Goal: Task Accomplishment & Management: Manage account settings

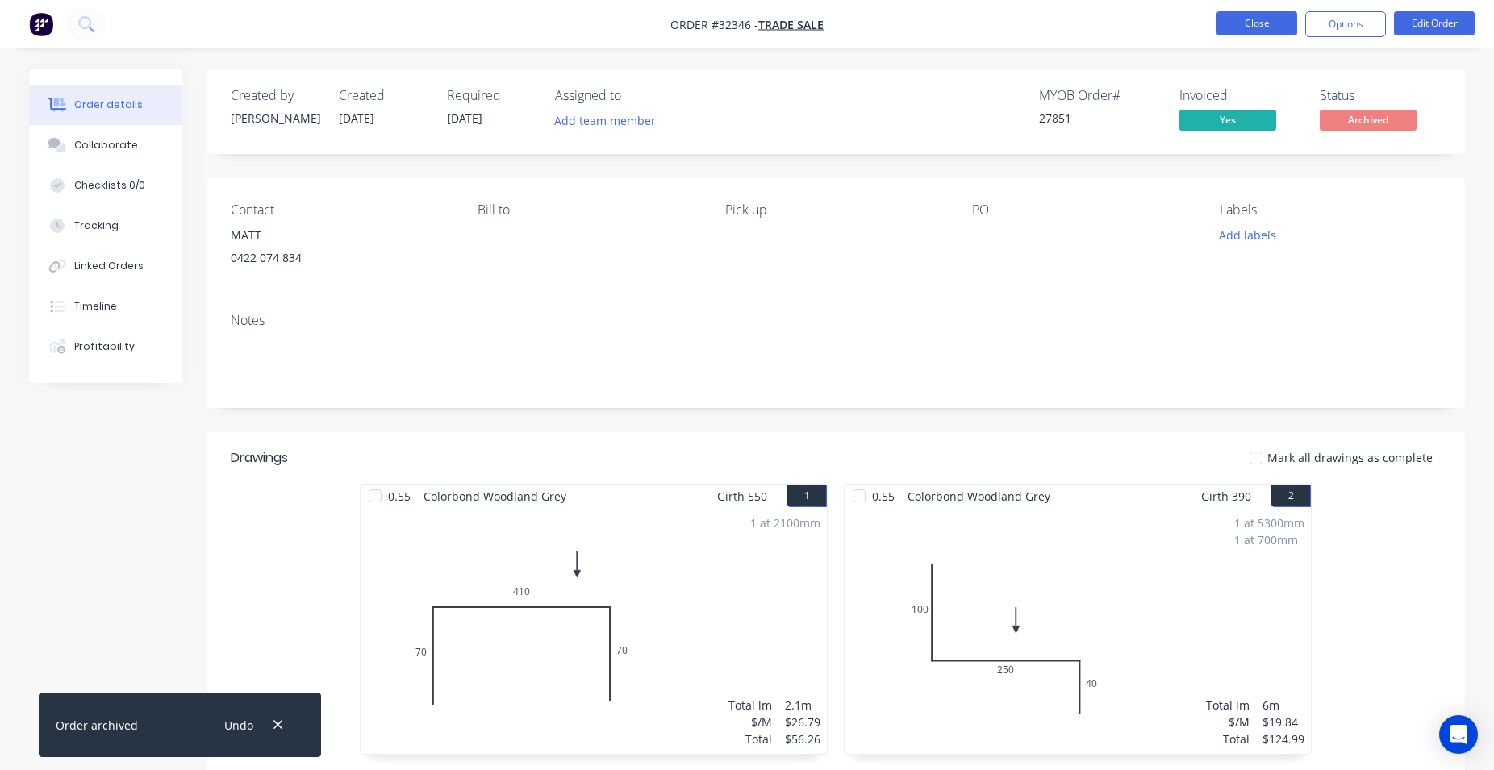
click at [1284, 25] on button "Close" at bounding box center [1256, 23] width 81 height 24
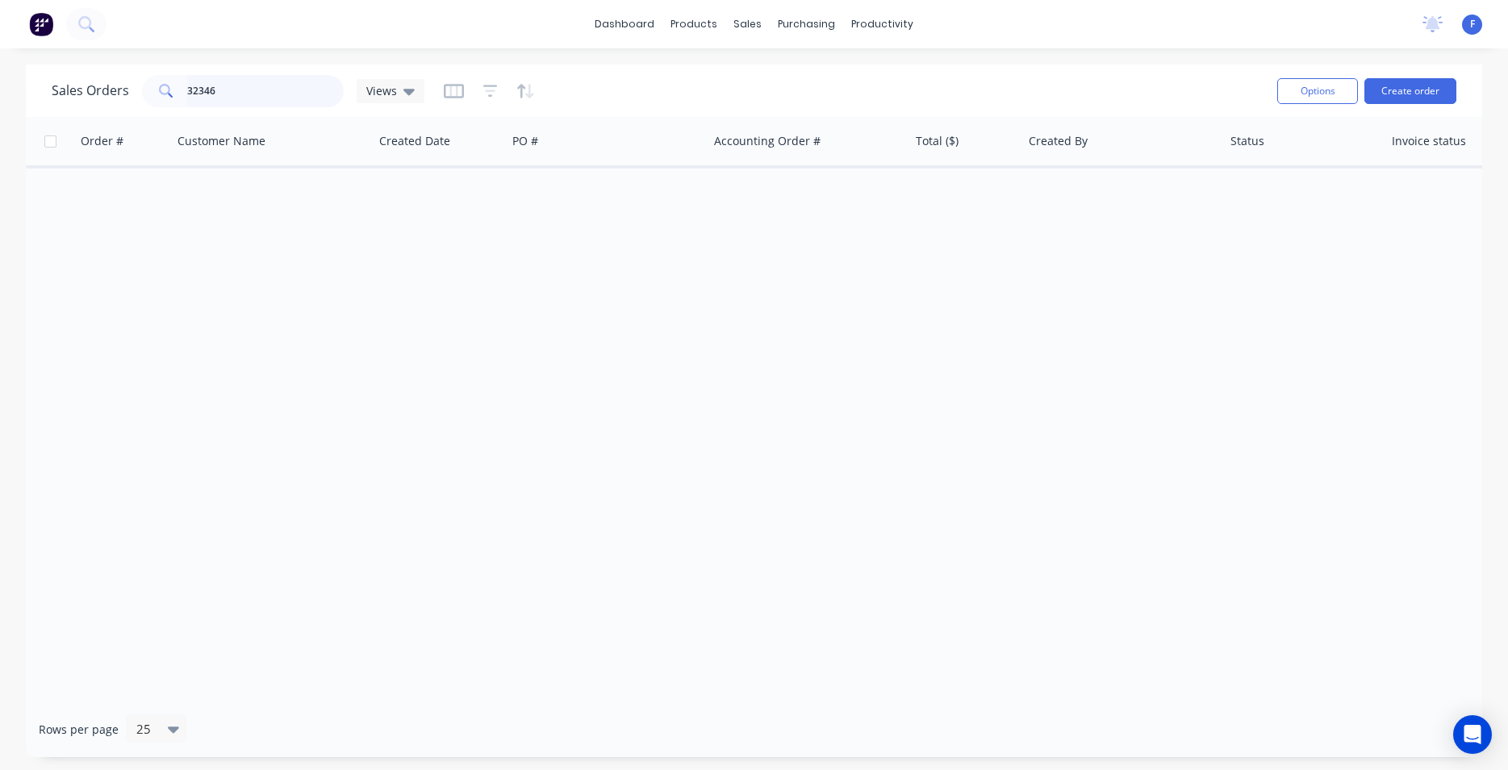
click at [289, 89] on input "32346" at bounding box center [265, 91] width 157 height 32
type input "3"
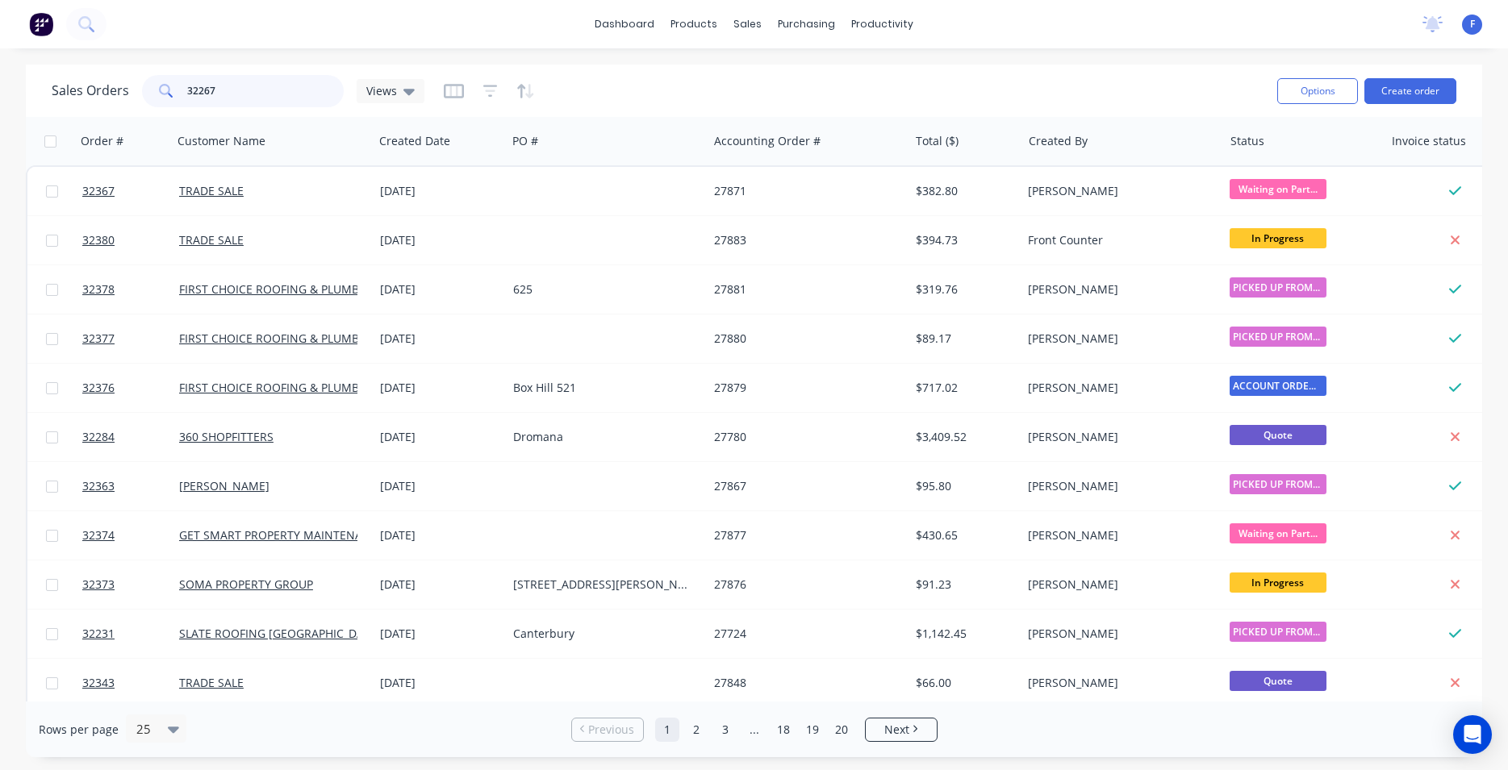
type input "32267"
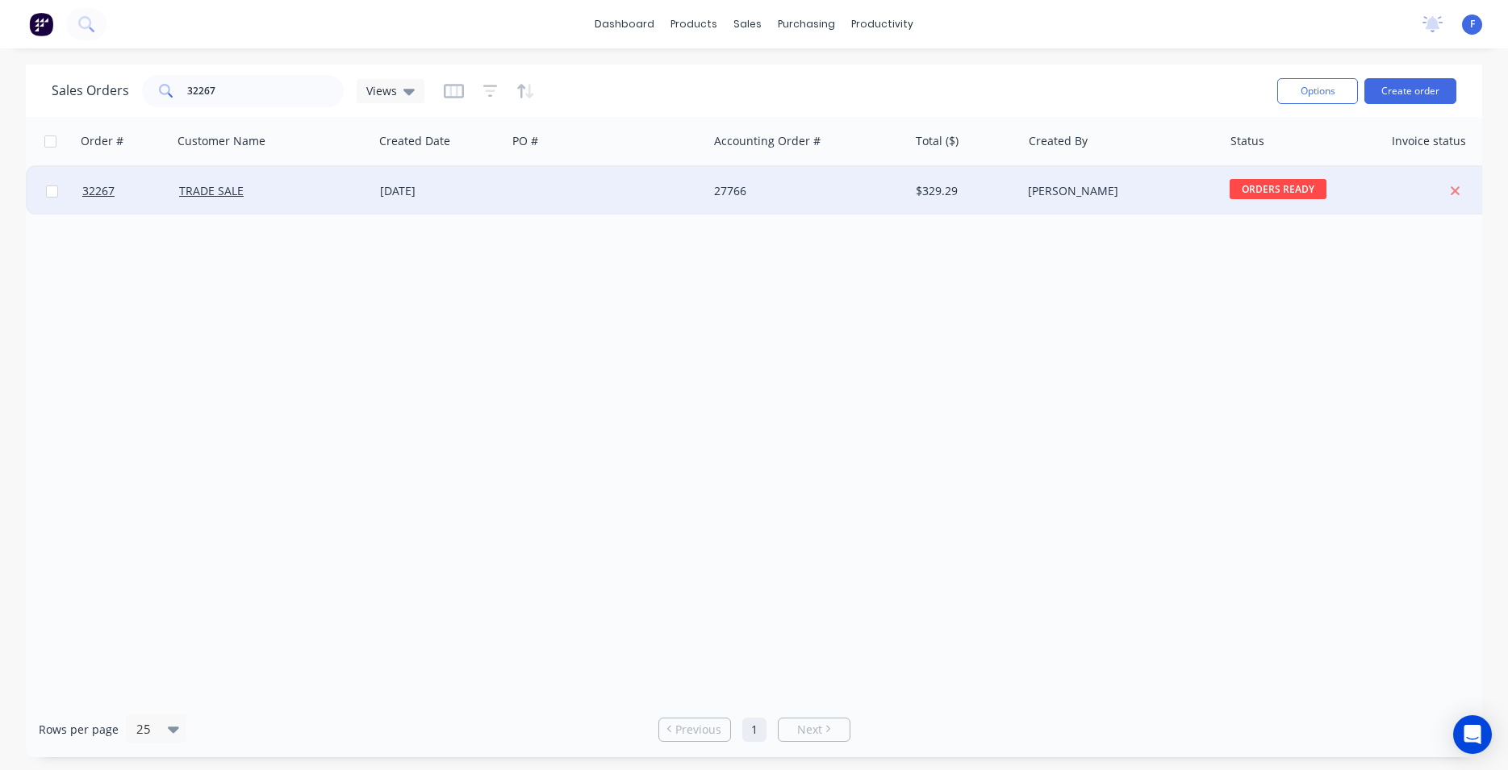
click at [662, 188] on div at bounding box center [607, 191] width 201 height 48
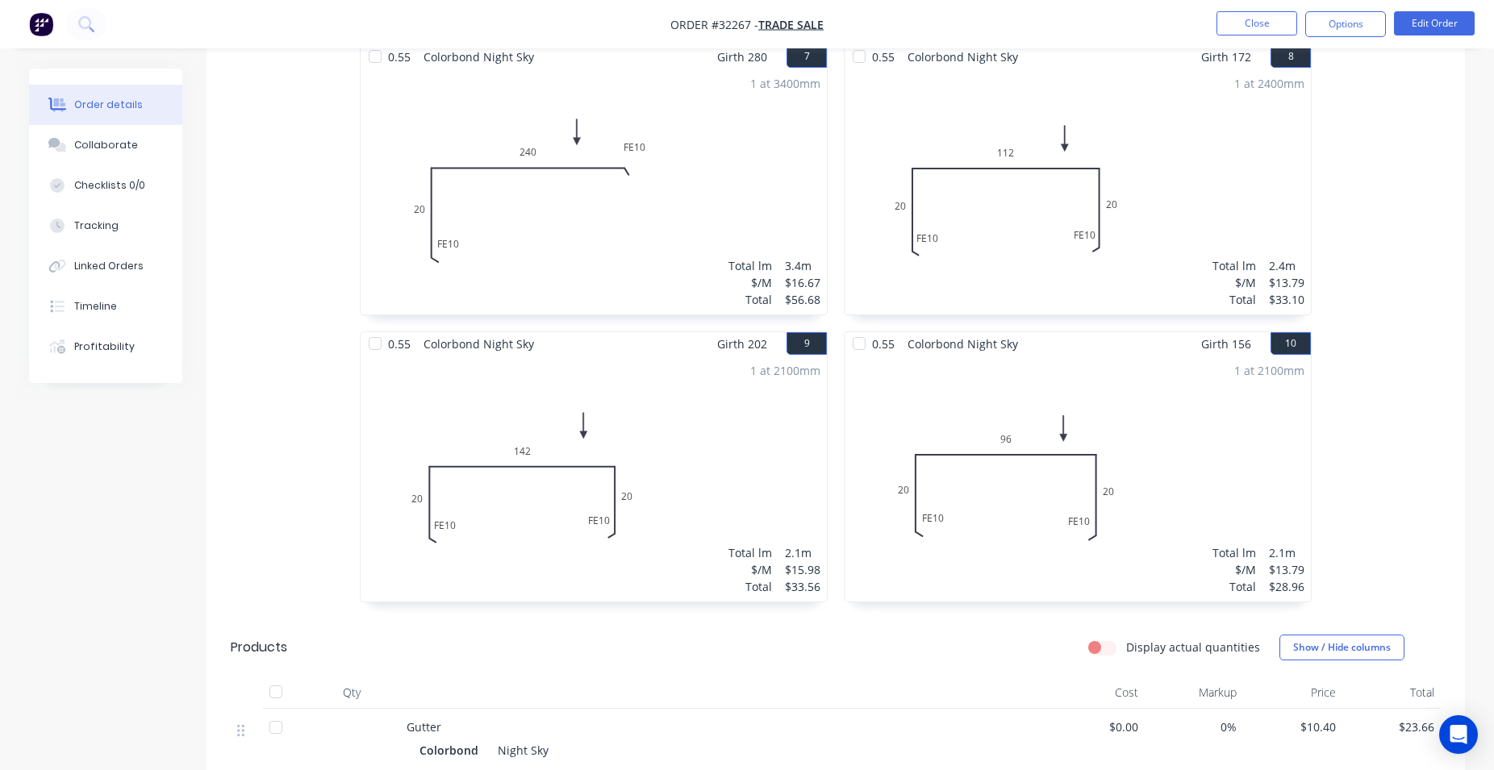
scroll to position [1630, 0]
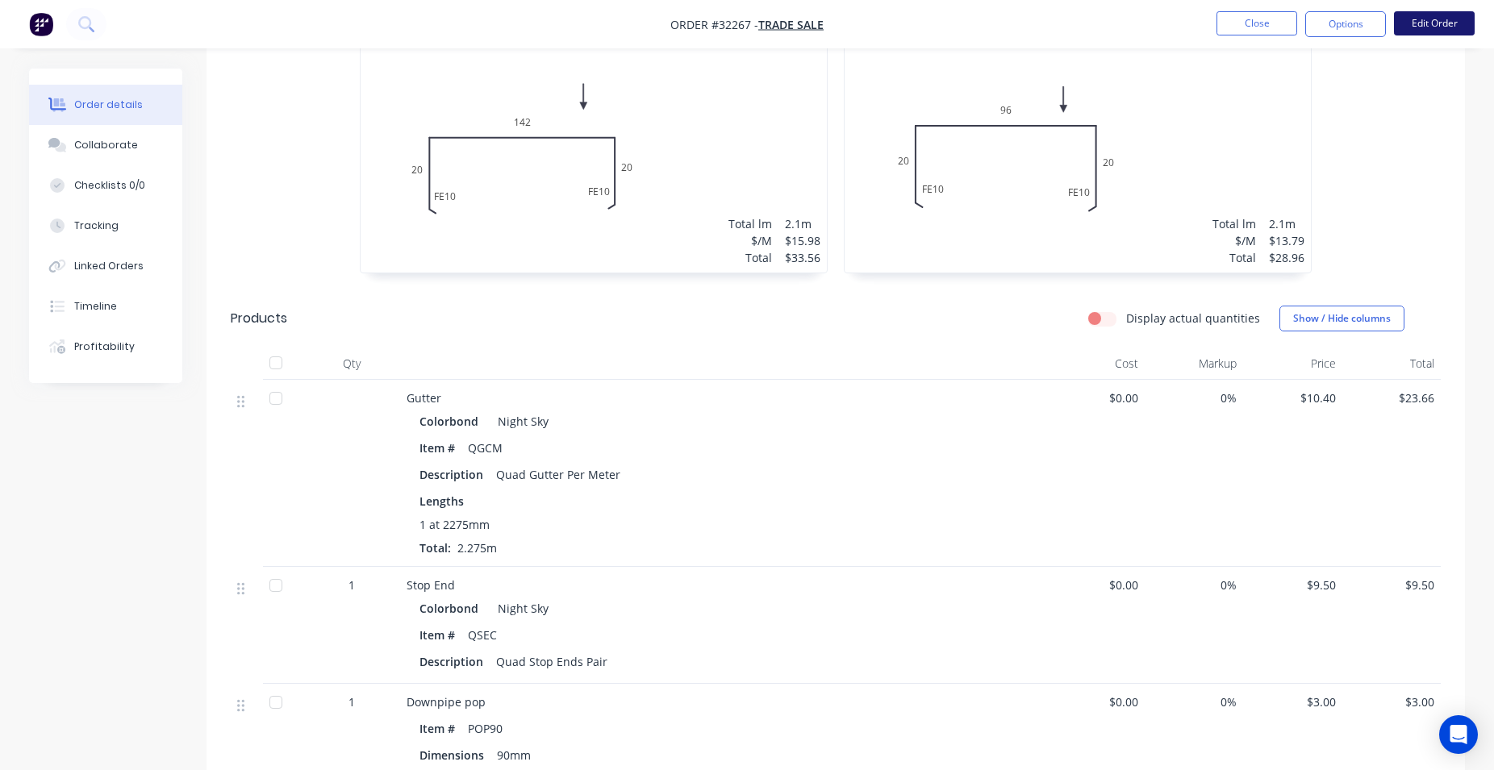
click at [1429, 29] on button "Edit Order" at bounding box center [1434, 23] width 81 height 24
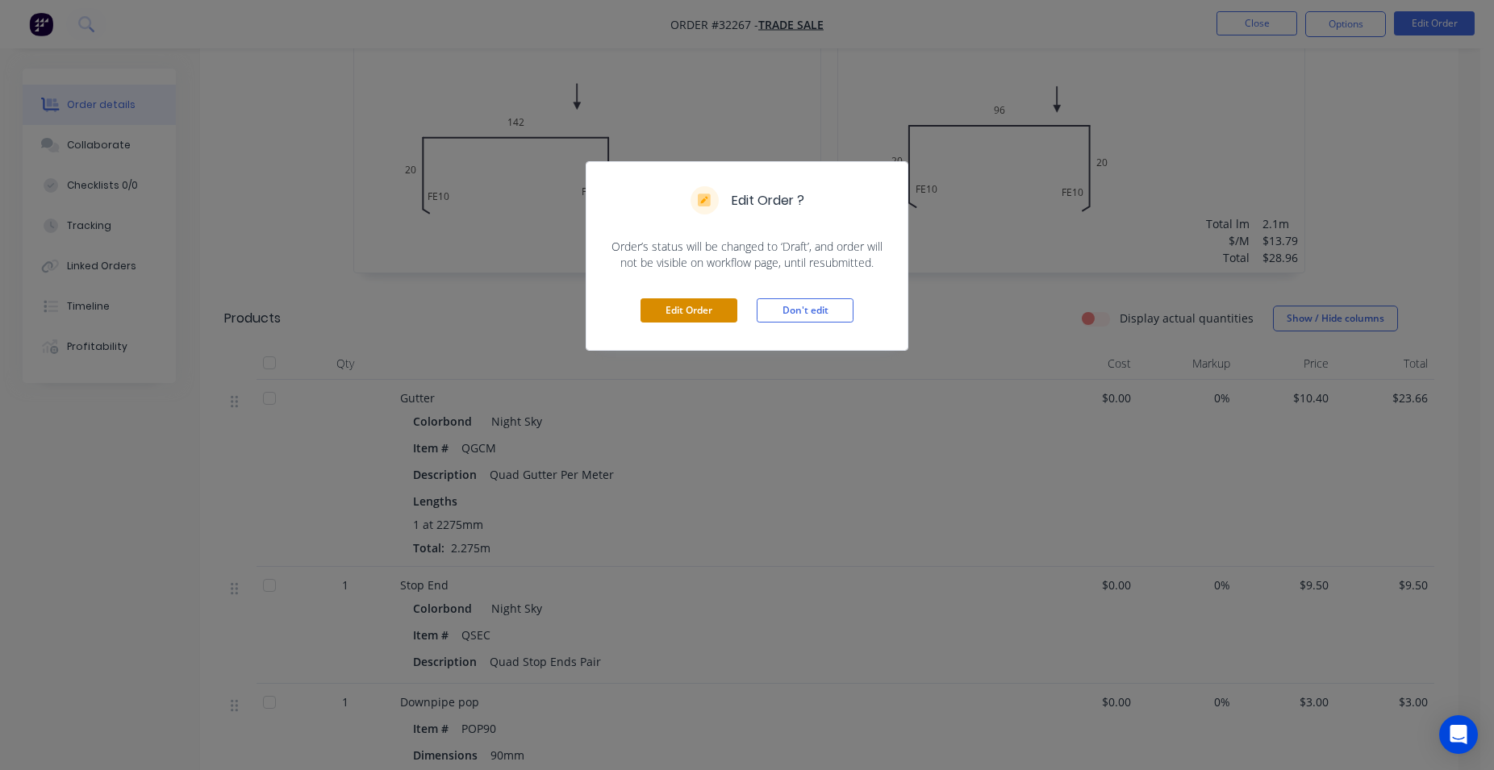
click at [728, 300] on button "Edit Order" at bounding box center [688, 310] width 97 height 24
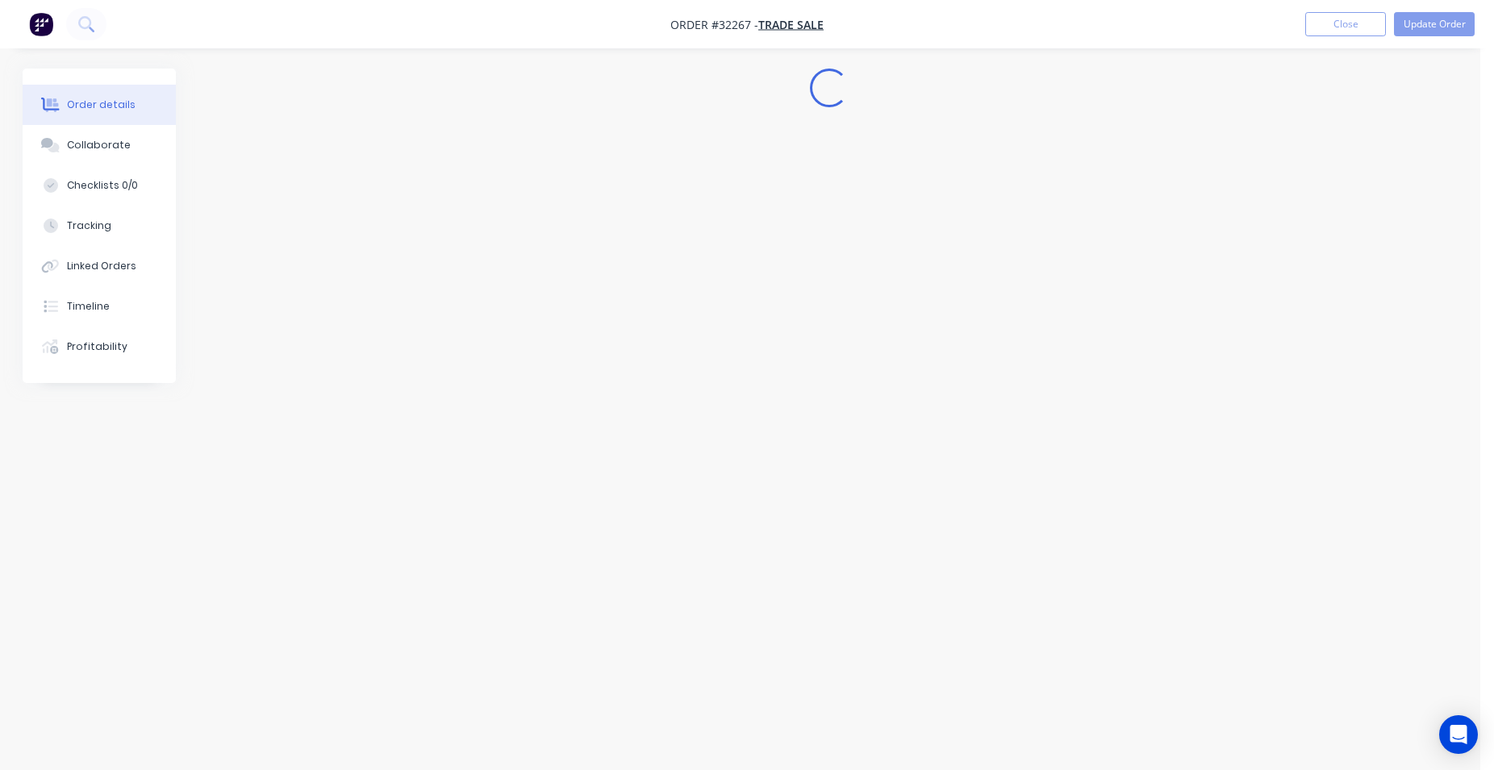
scroll to position [0, 0]
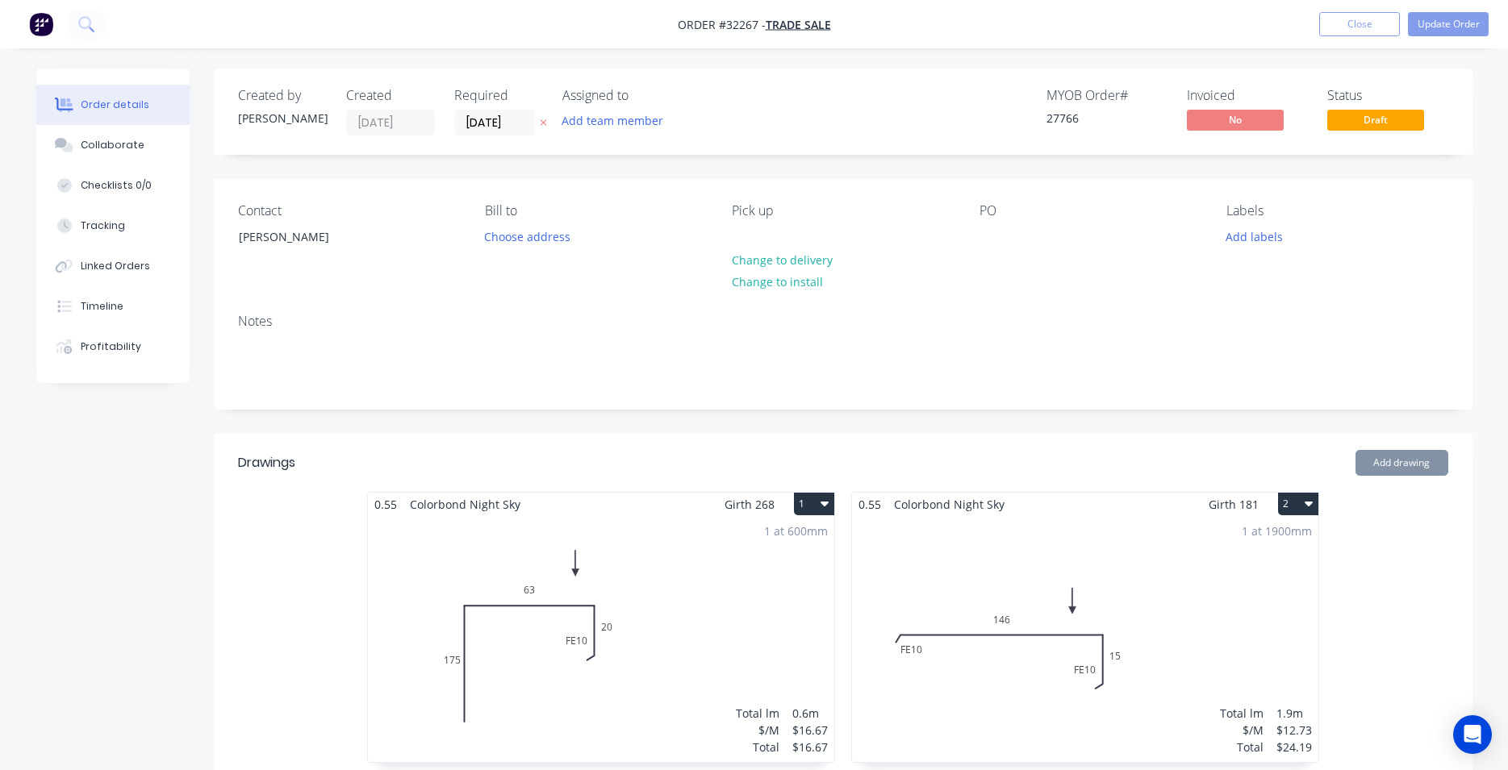
type input "$10.40"
type input "$23.66"
type input "$9.50"
type input "$3.00"
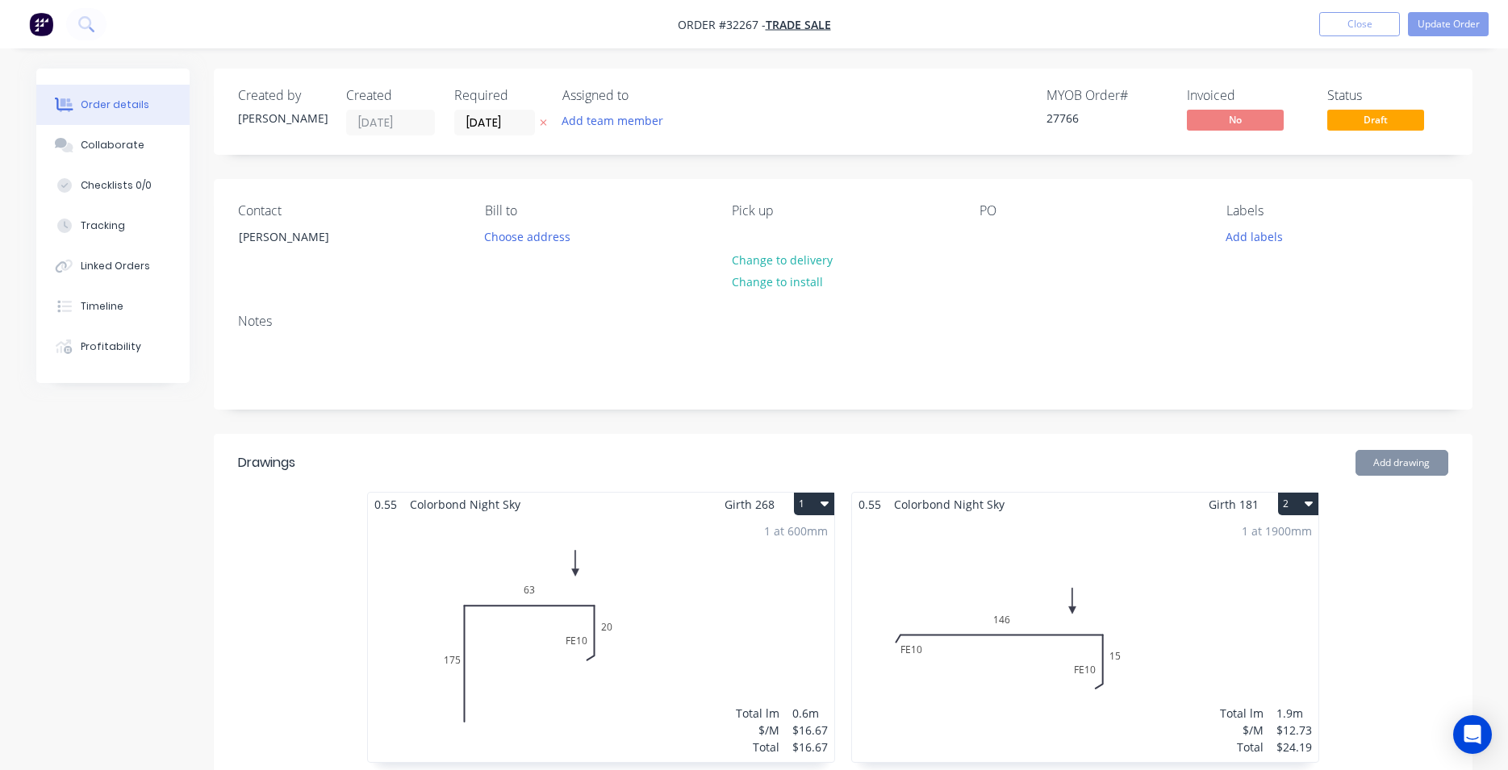
type input "$3.00"
type input "$3.20"
type input "$9.60"
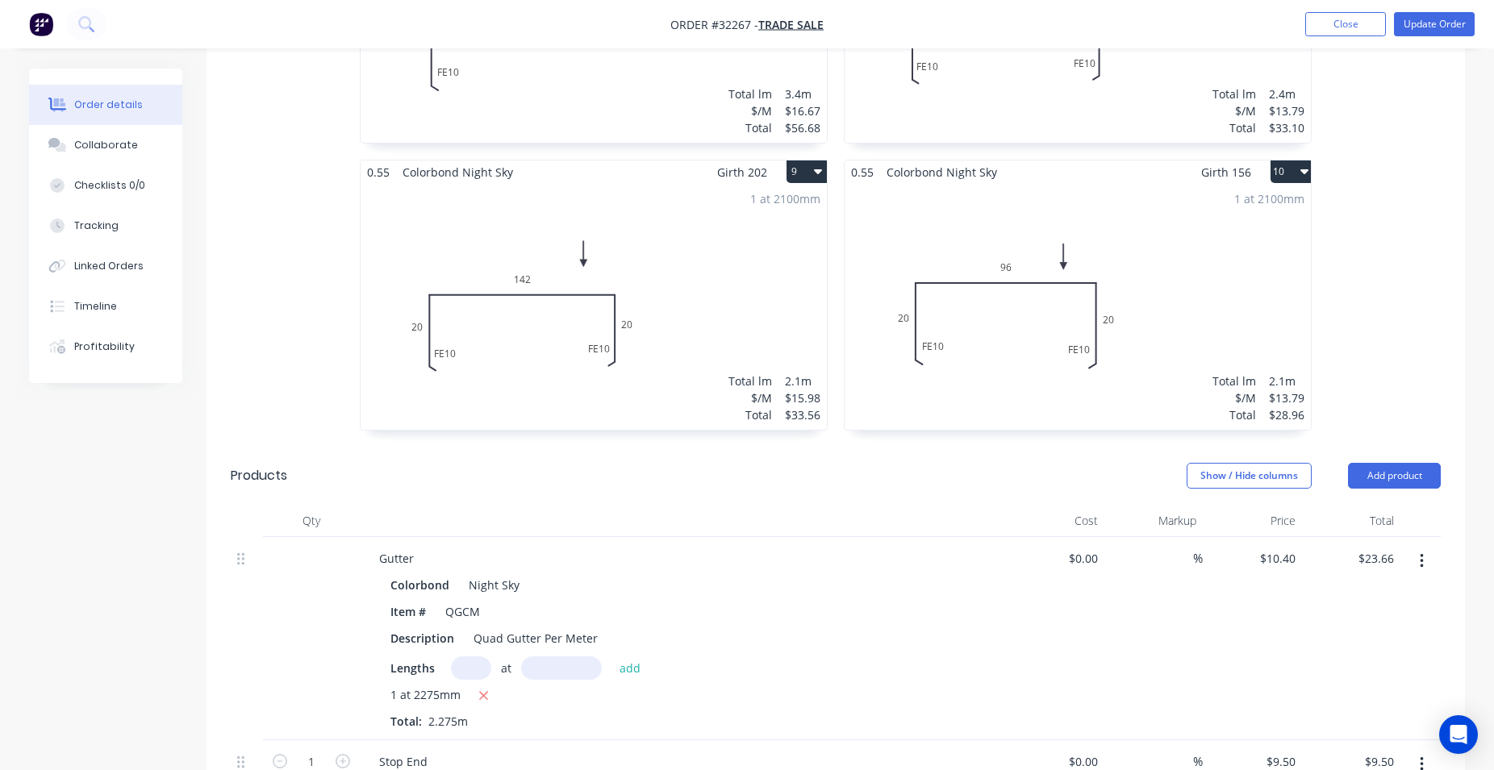
scroll to position [1975, 0]
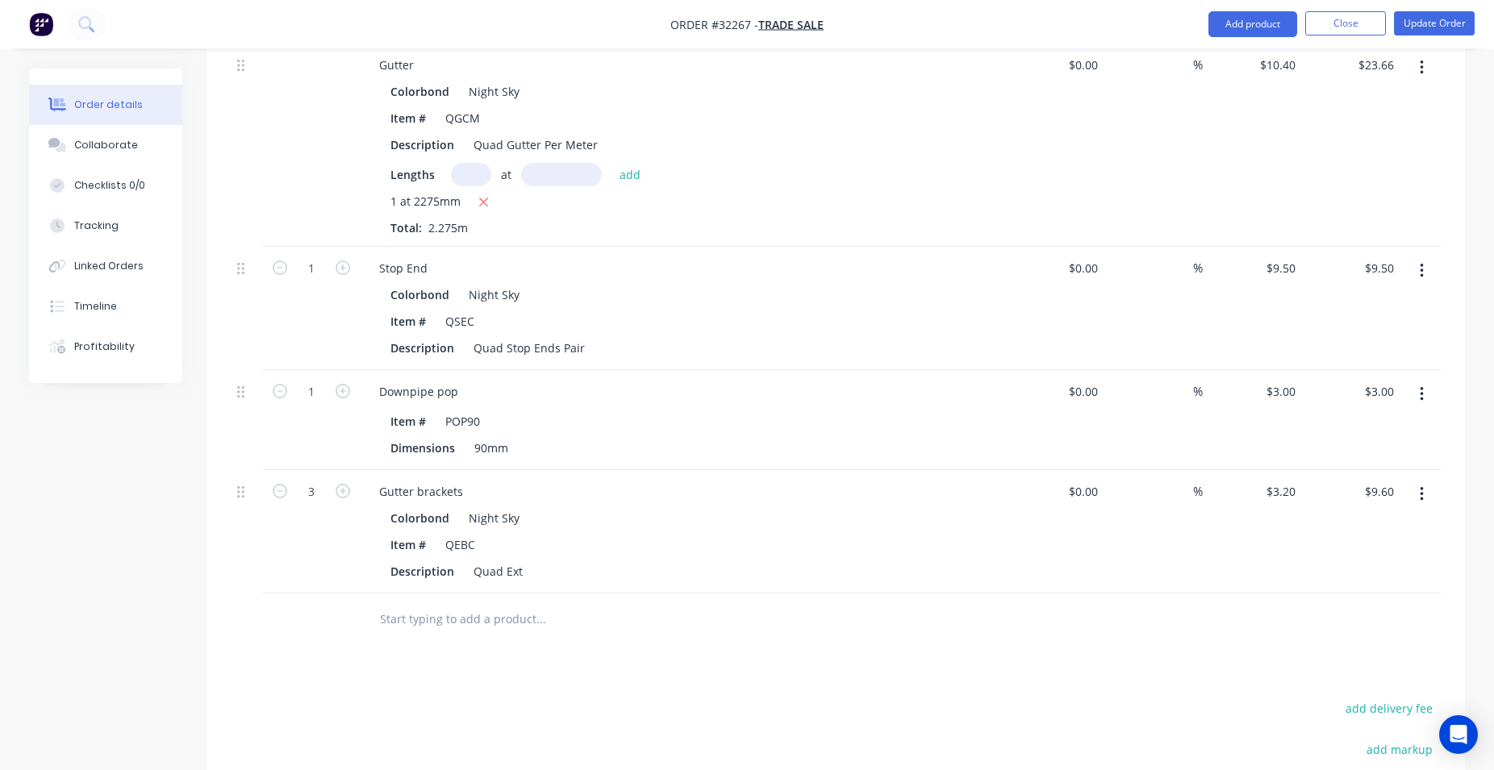
click at [1419, 494] on button "button" at bounding box center [1422, 494] width 38 height 29
click at [1377, 632] on div "Delete" at bounding box center [1364, 633] width 124 height 23
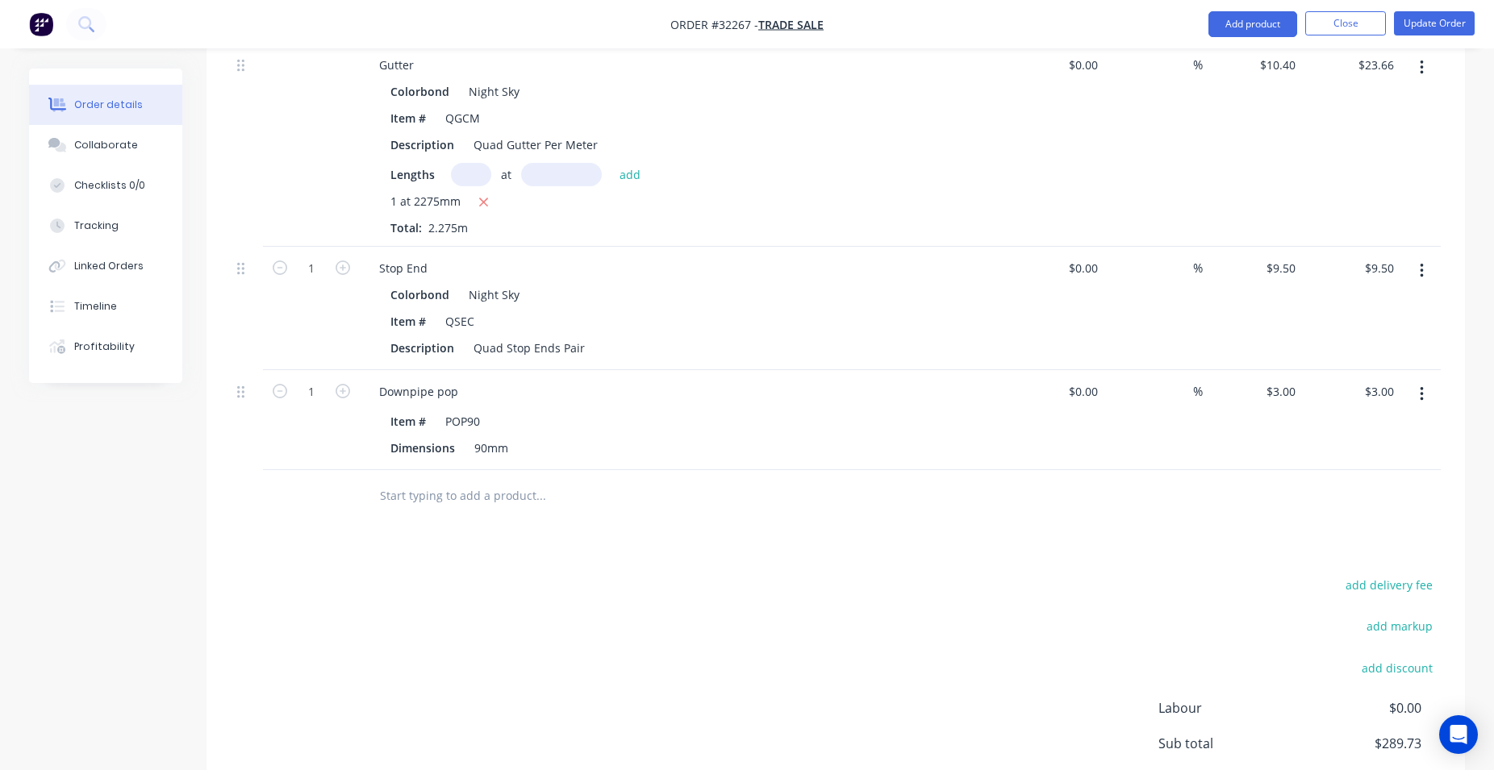
click at [1425, 396] on button "button" at bounding box center [1422, 394] width 38 height 29
click at [1396, 524] on div "Delete" at bounding box center [1364, 533] width 124 height 23
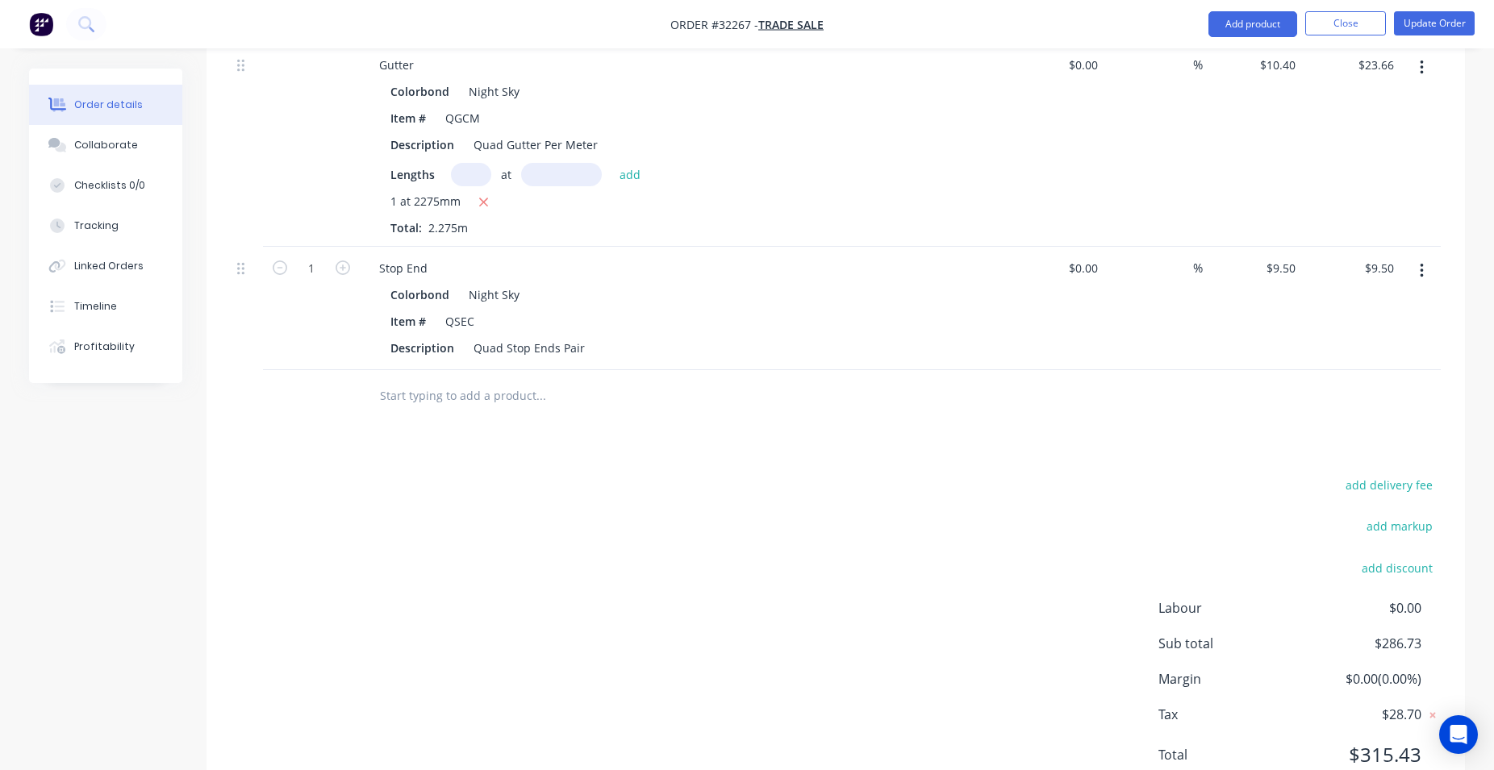
click at [1417, 269] on button "button" at bounding box center [1422, 271] width 38 height 29
click at [1375, 419] on div "Delete" at bounding box center [1364, 409] width 124 height 23
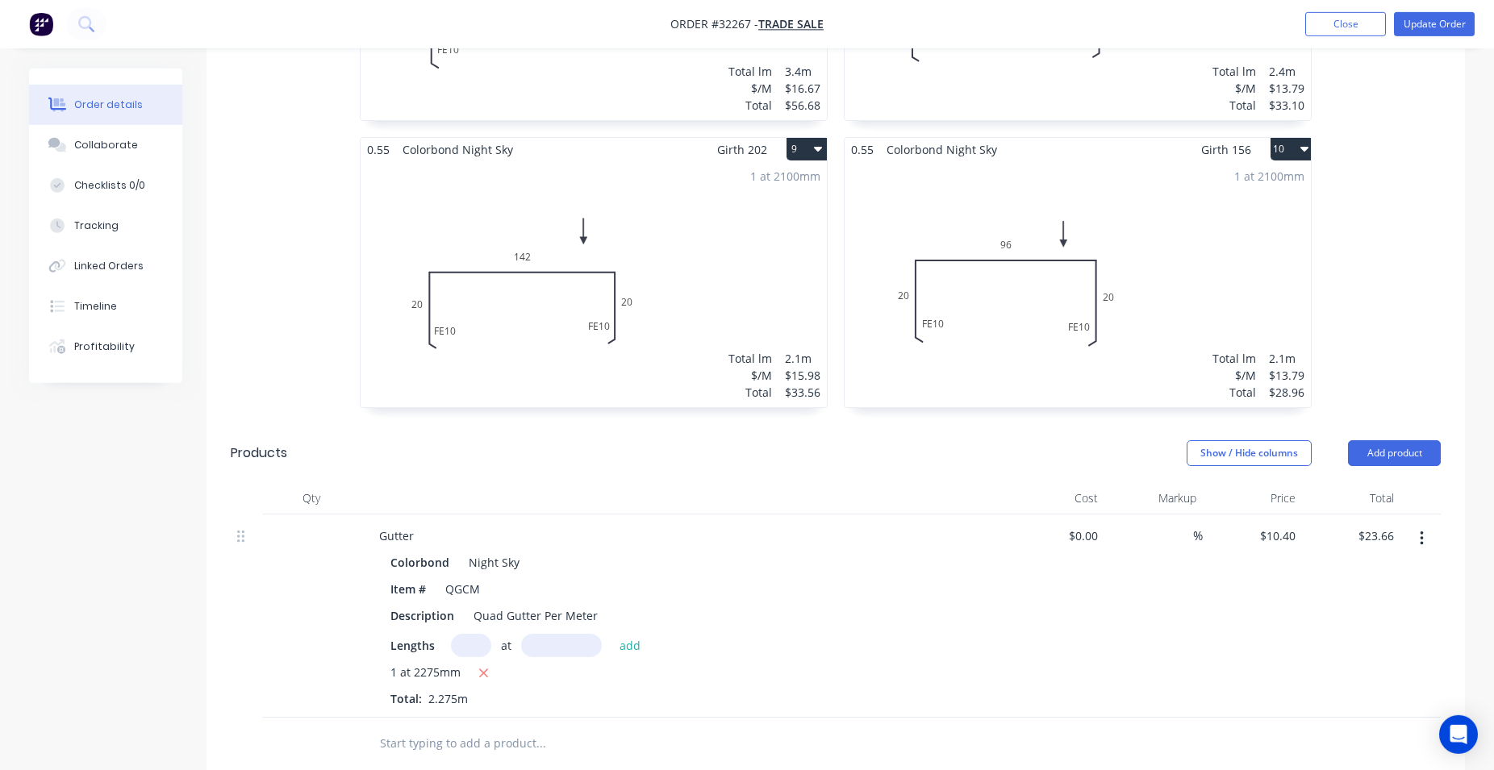
scroll to position [1915, 0]
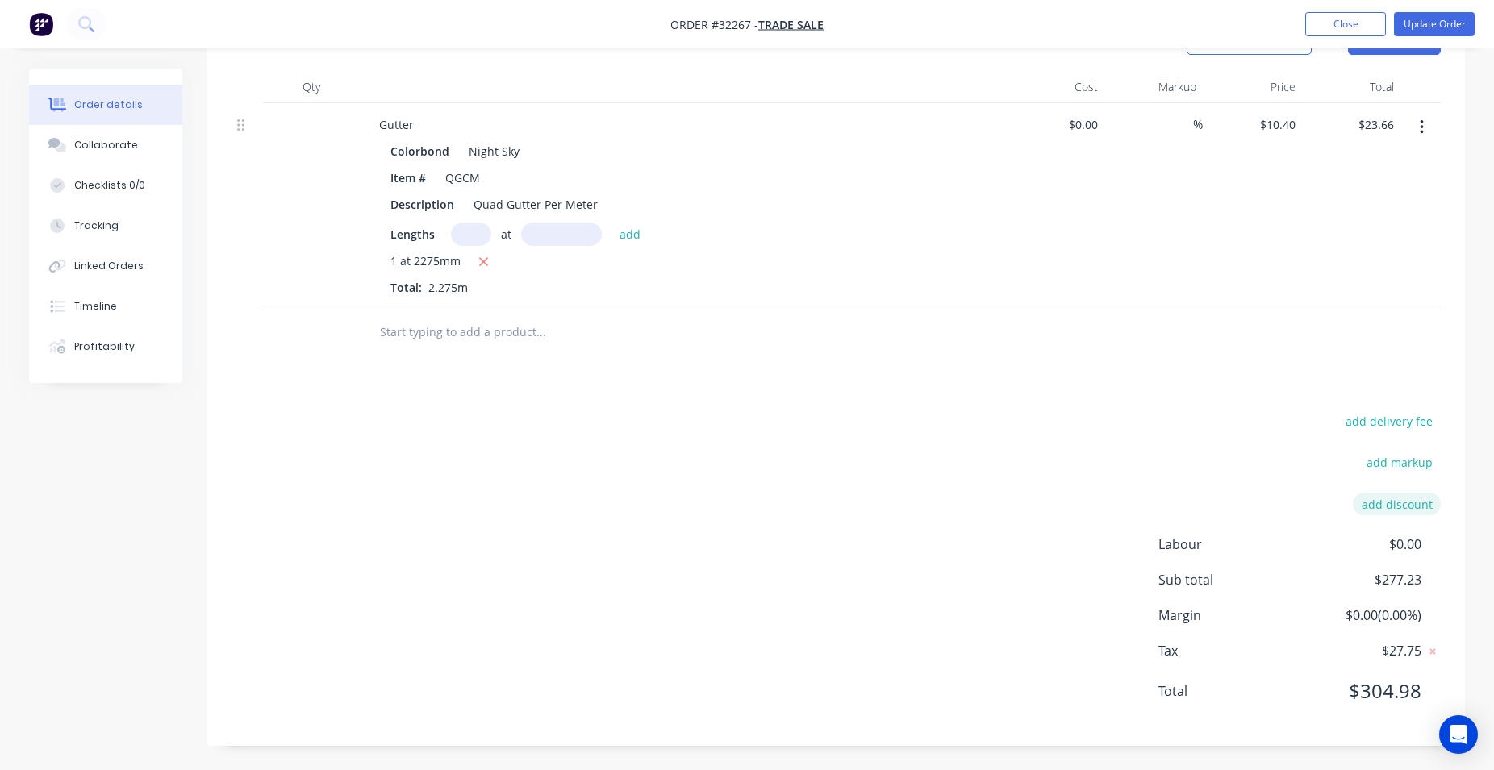
click at [1419, 503] on button "add discount" at bounding box center [1397, 504] width 88 height 22
type input "TRADE"
type input "10"
click input "submit" at bounding box center [0, 0] width 0 height 0
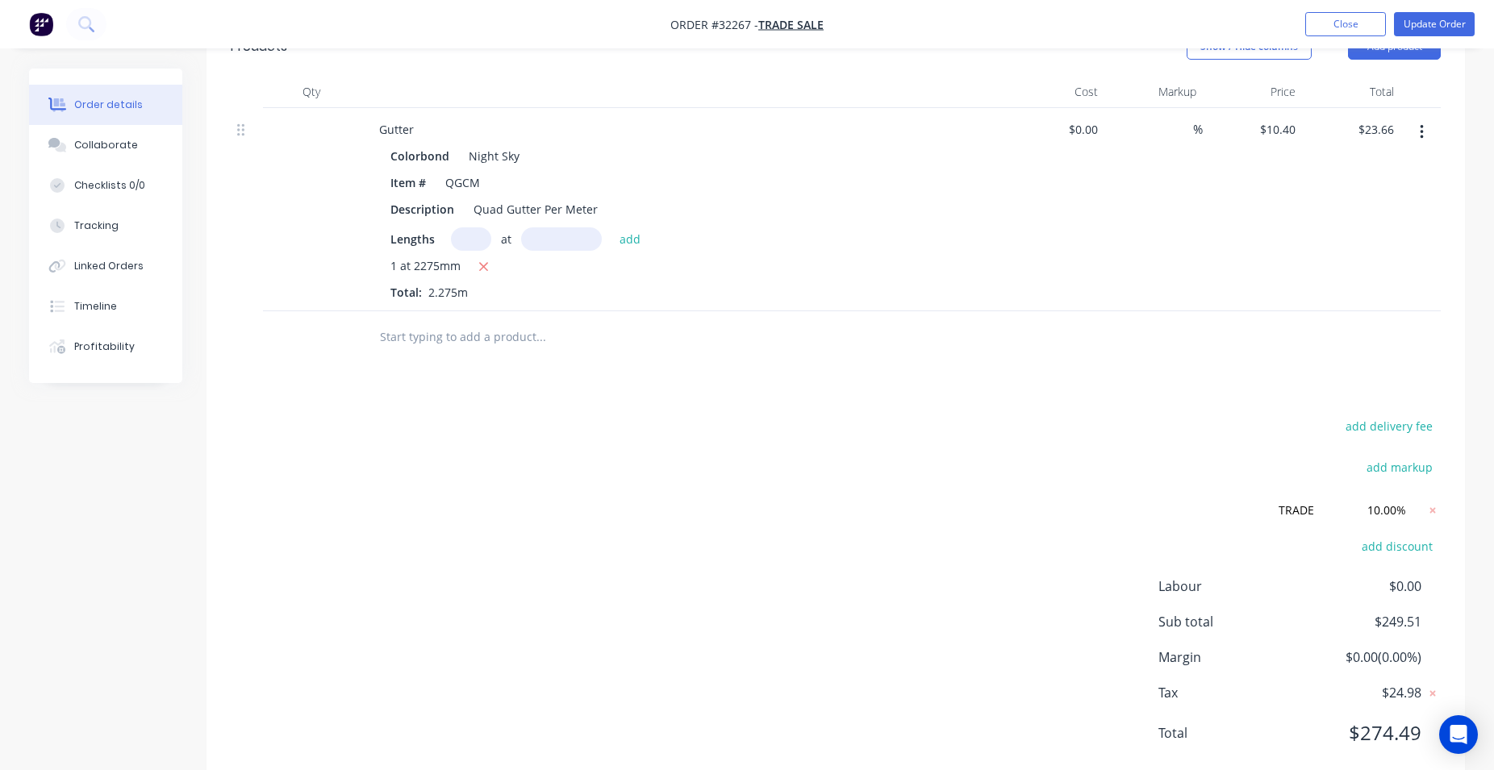
scroll to position [1952, 0]
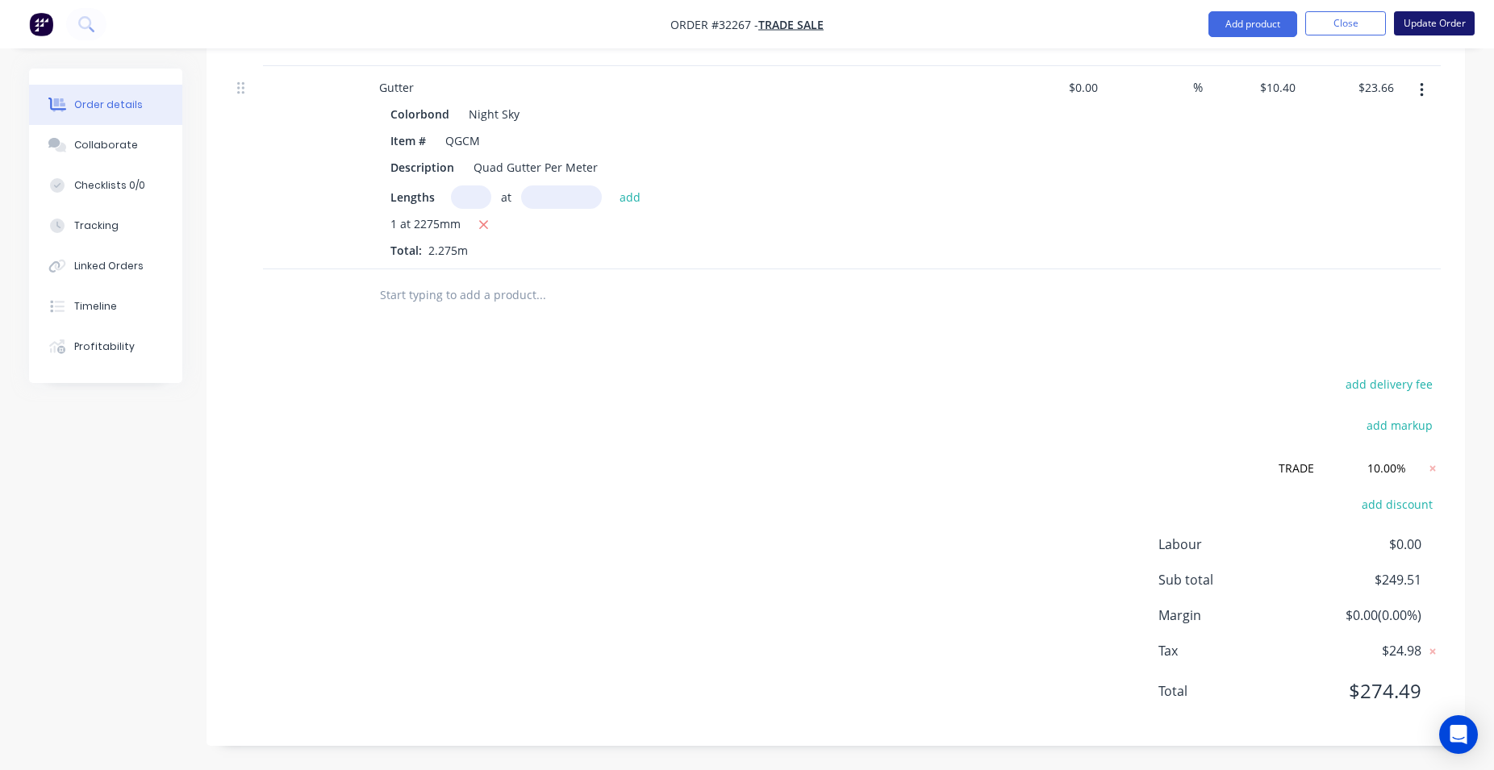
click at [1446, 27] on button "Update Order" at bounding box center [1434, 23] width 81 height 24
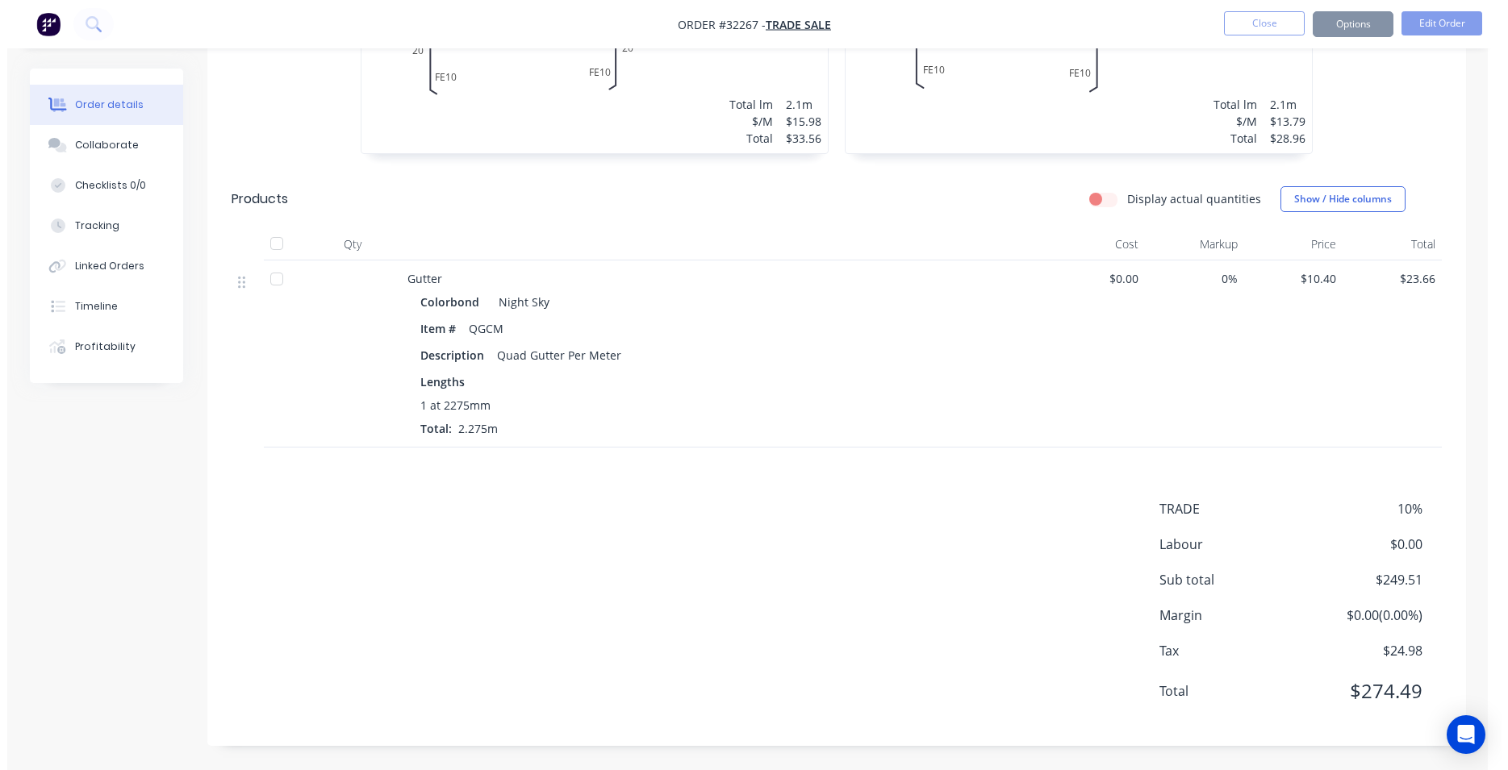
scroll to position [0, 0]
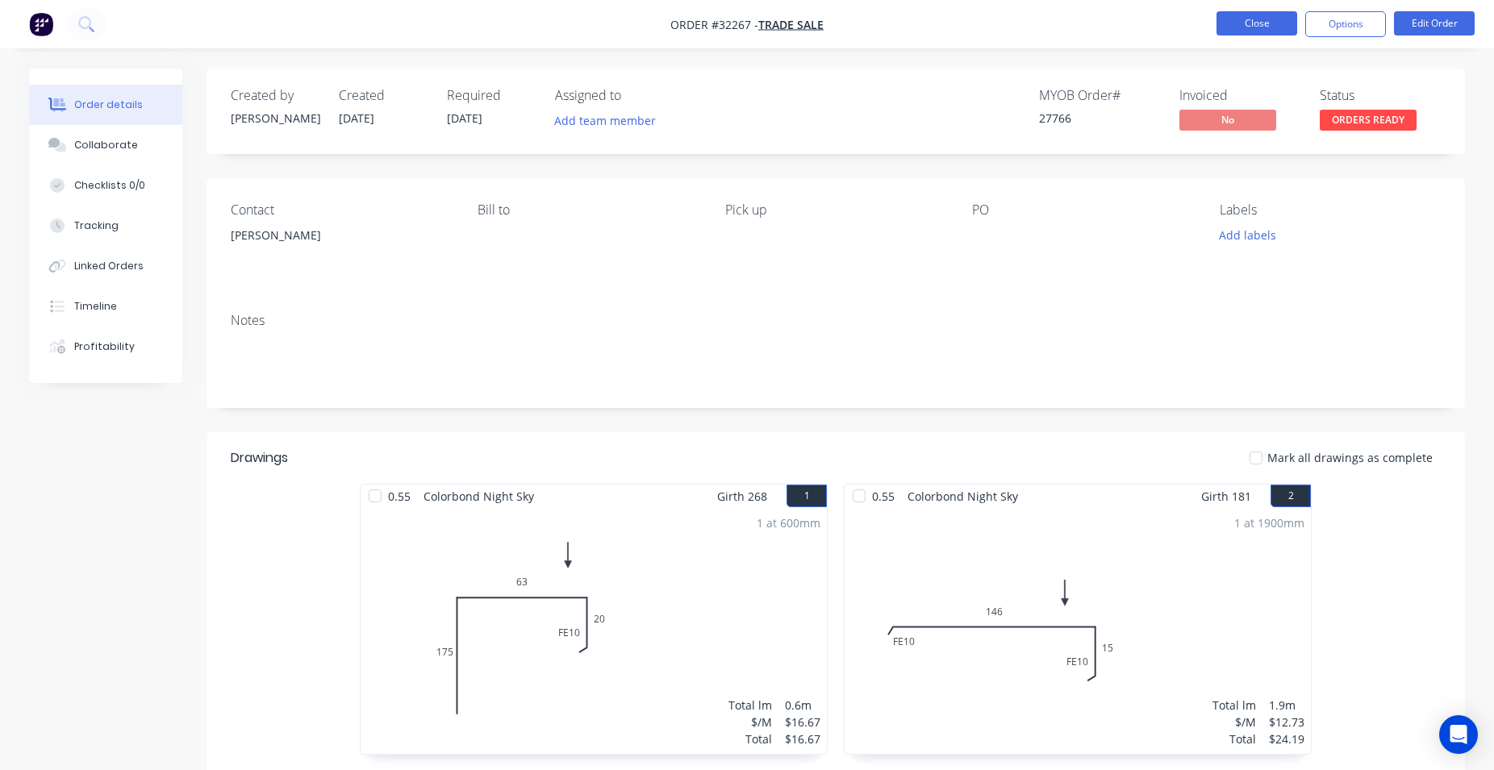
click at [1263, 23] on button "Close" at bounding box center [1256, 23] width 81 height 24
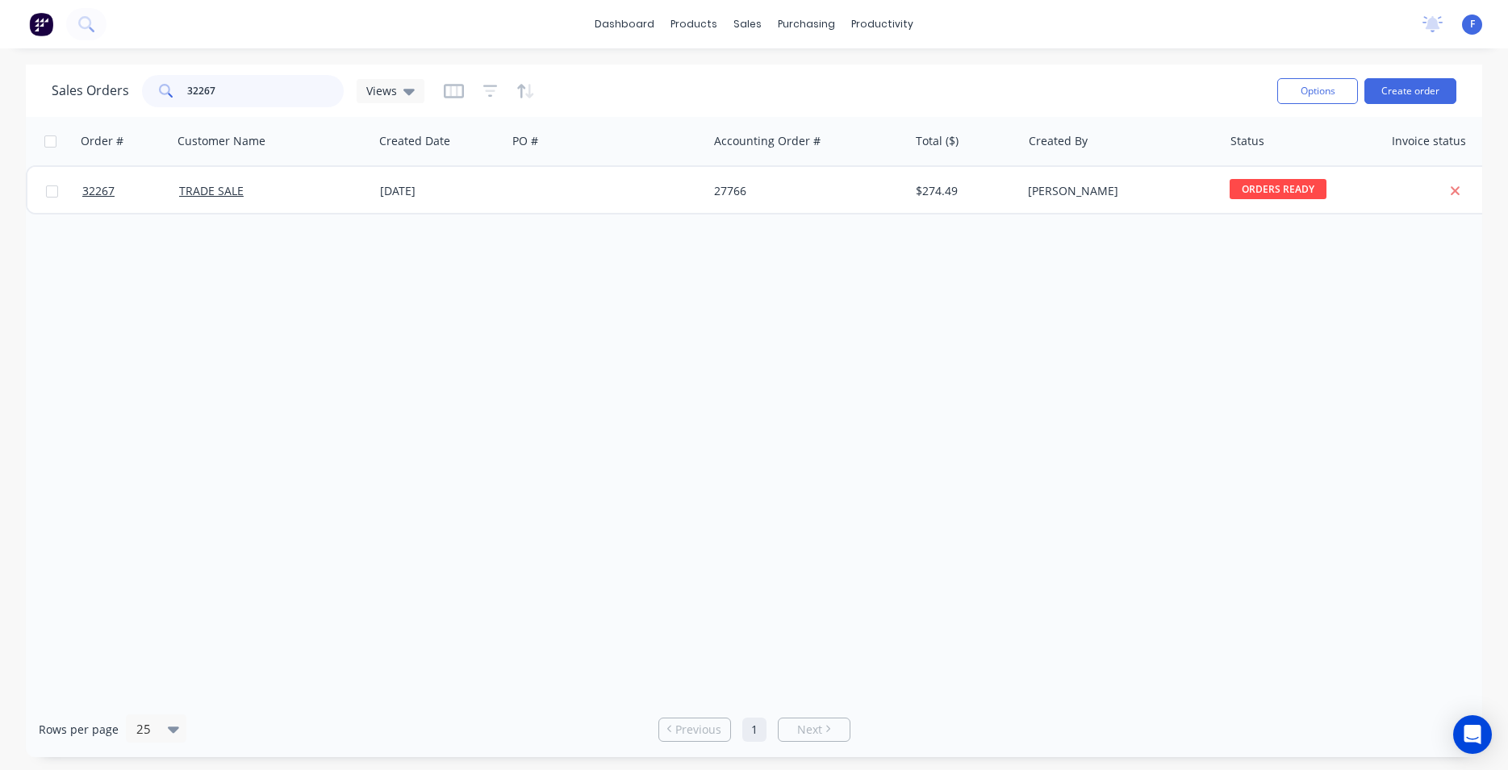
click at [234, 90] on input "32267" at bounding box center [265, 91] width 157 height 32
type input "3"
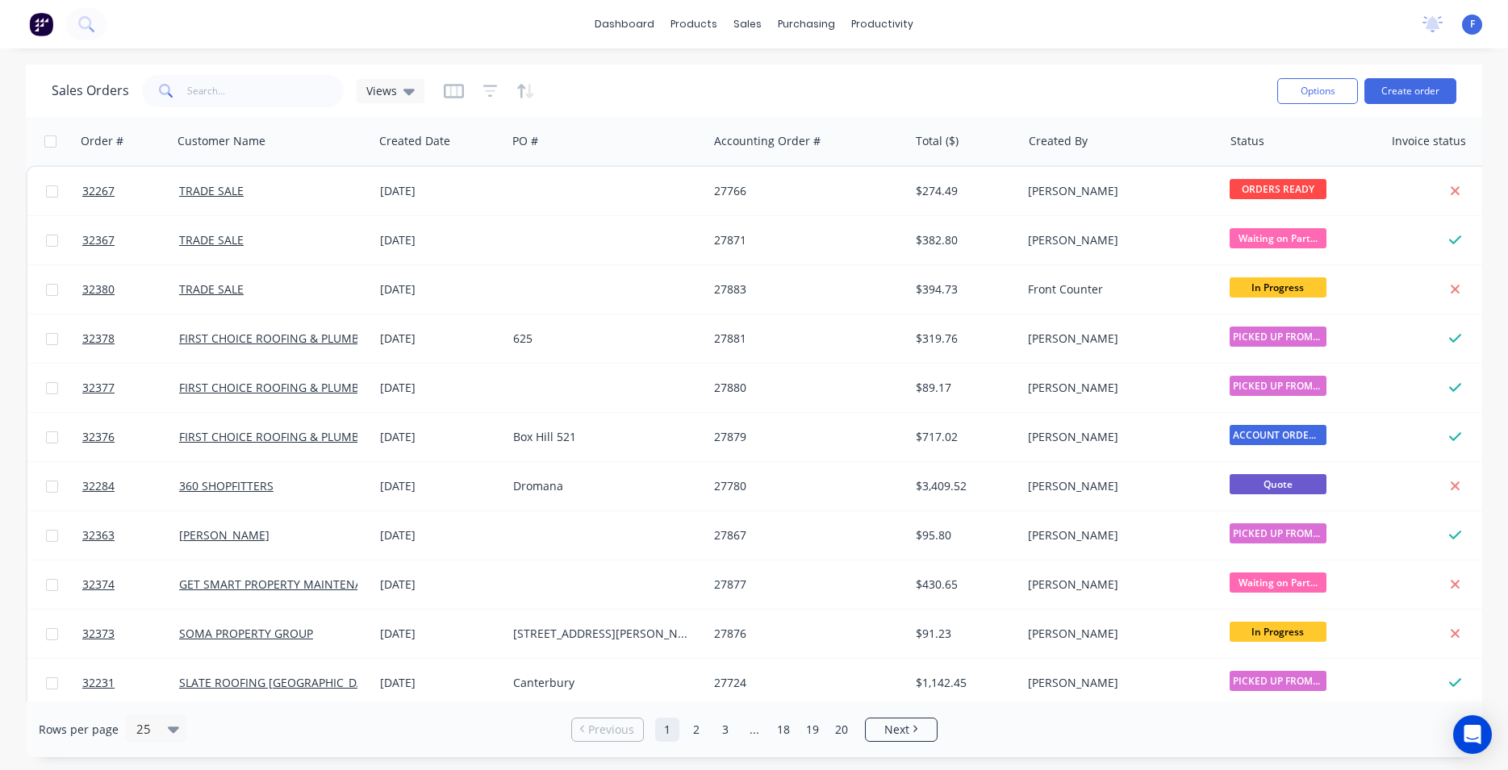
click at [46, 25] on img at bounding box center [41, 24] width 24 height 24
